Goal: Task Accomplishment & Management: Manage account settings

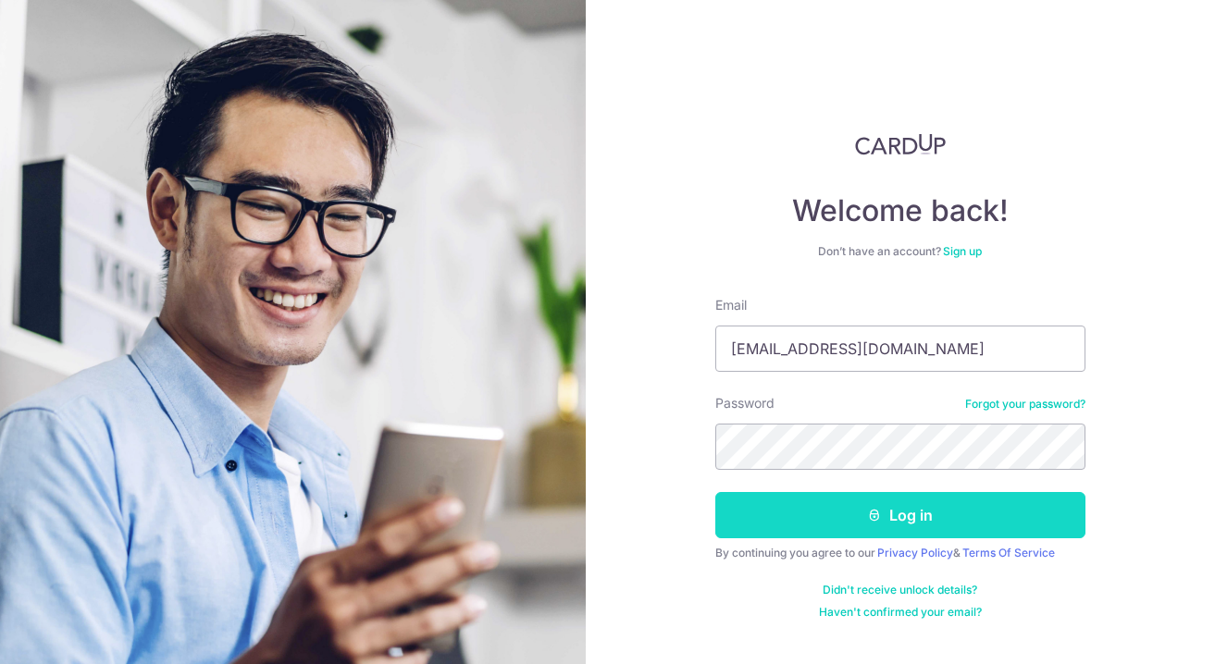
click at [866, 512] on button "Log in" at bounding box center [900, 515] width 370 height 46
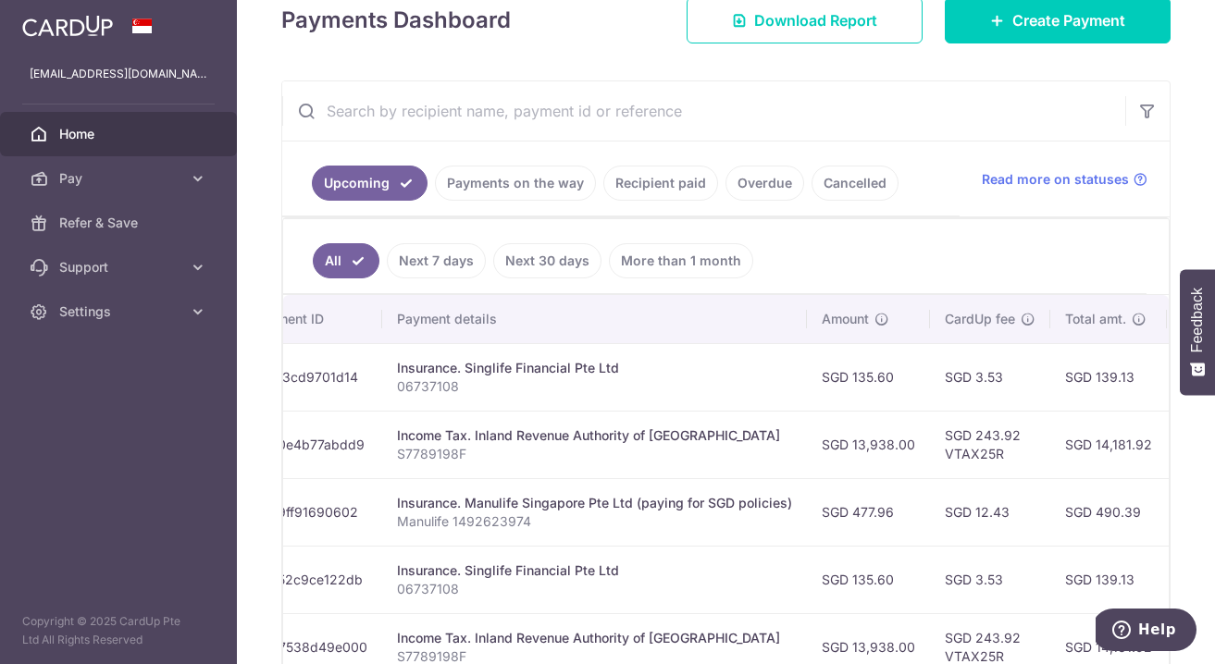
scroll to position [0, 113]
